Goal: Navigation & Orientation: Find specific page/section

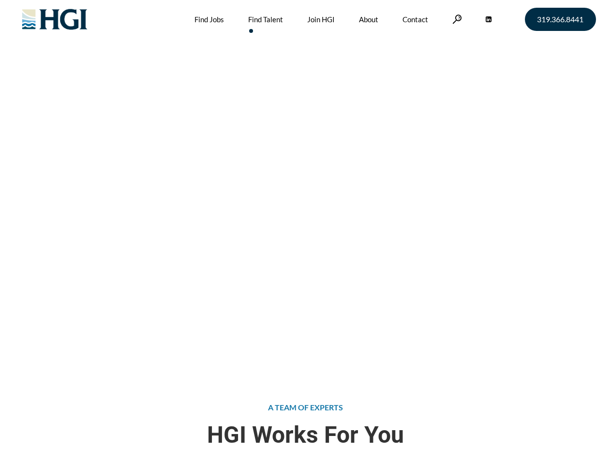
click at [305, 232] on div "Attract the Right Talent Home » Find Talent" at bounding box center [305, 186] width 611 height 372
click at [456, 19] on link at bounding box center [457, 19] width 10 height 9
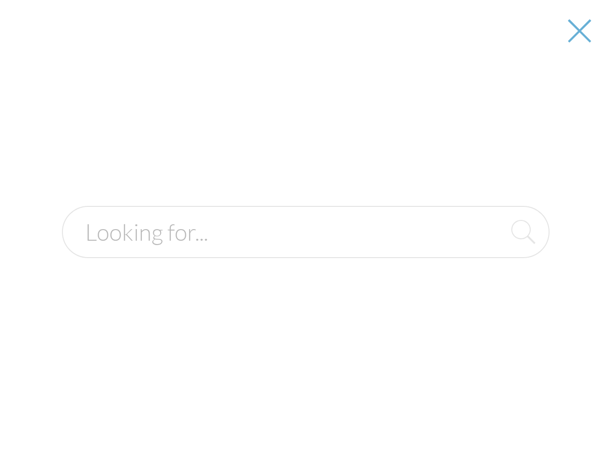
click at [305, 232] on div "Attract the Right Talent Home » Find Talent" at bounding box center [305, 186] width 611 height 372
